Goal: Navigation & Orientation: Find specific page/section

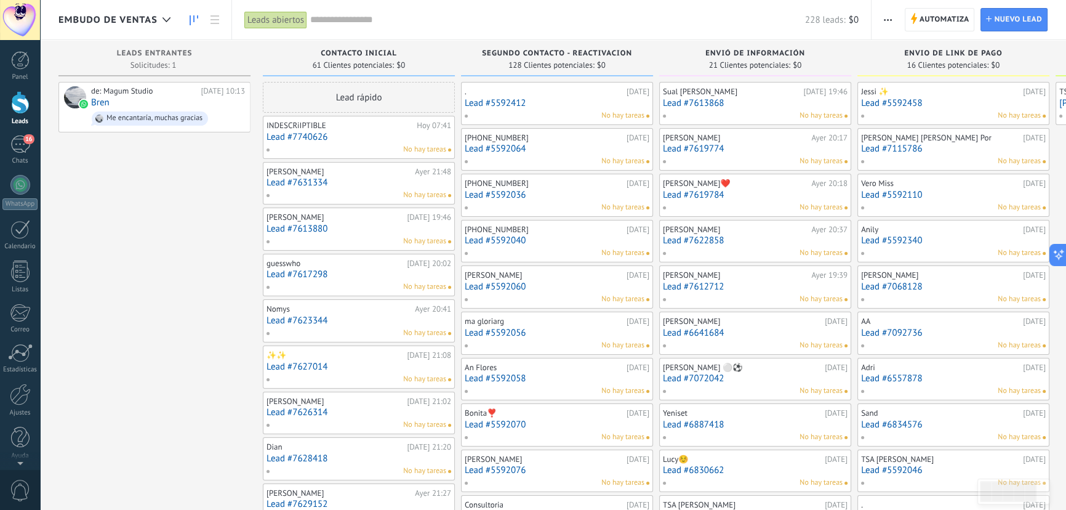
scroll to position [18, 0]
click at [12, 148] on div "16" at bounding box center [20, 144] width 20 height 18
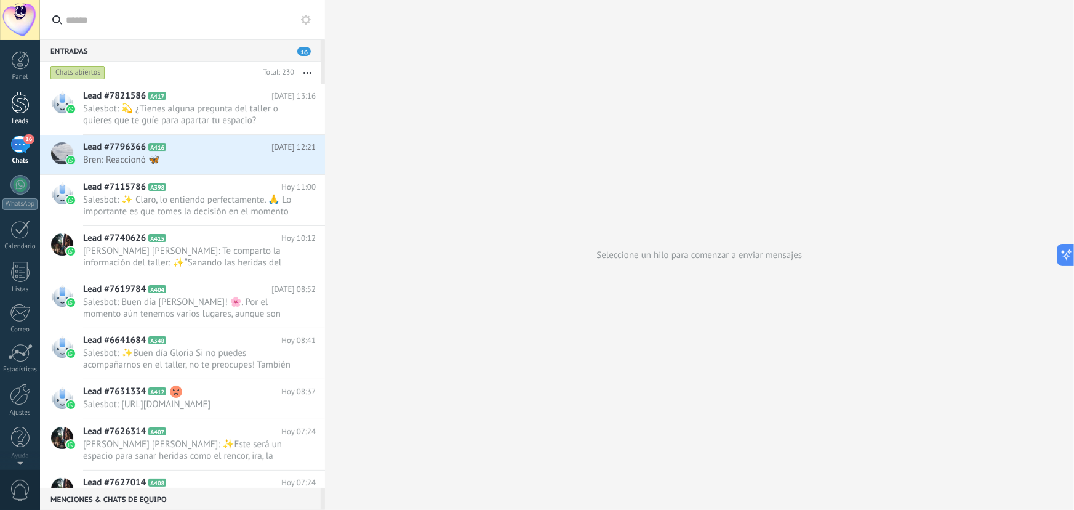
click at [9, 97] on link "Leads" at bounding box center [20, 108] width 40 height 34
